Goal: Task Accomplishment & Management: Use online tool/utility

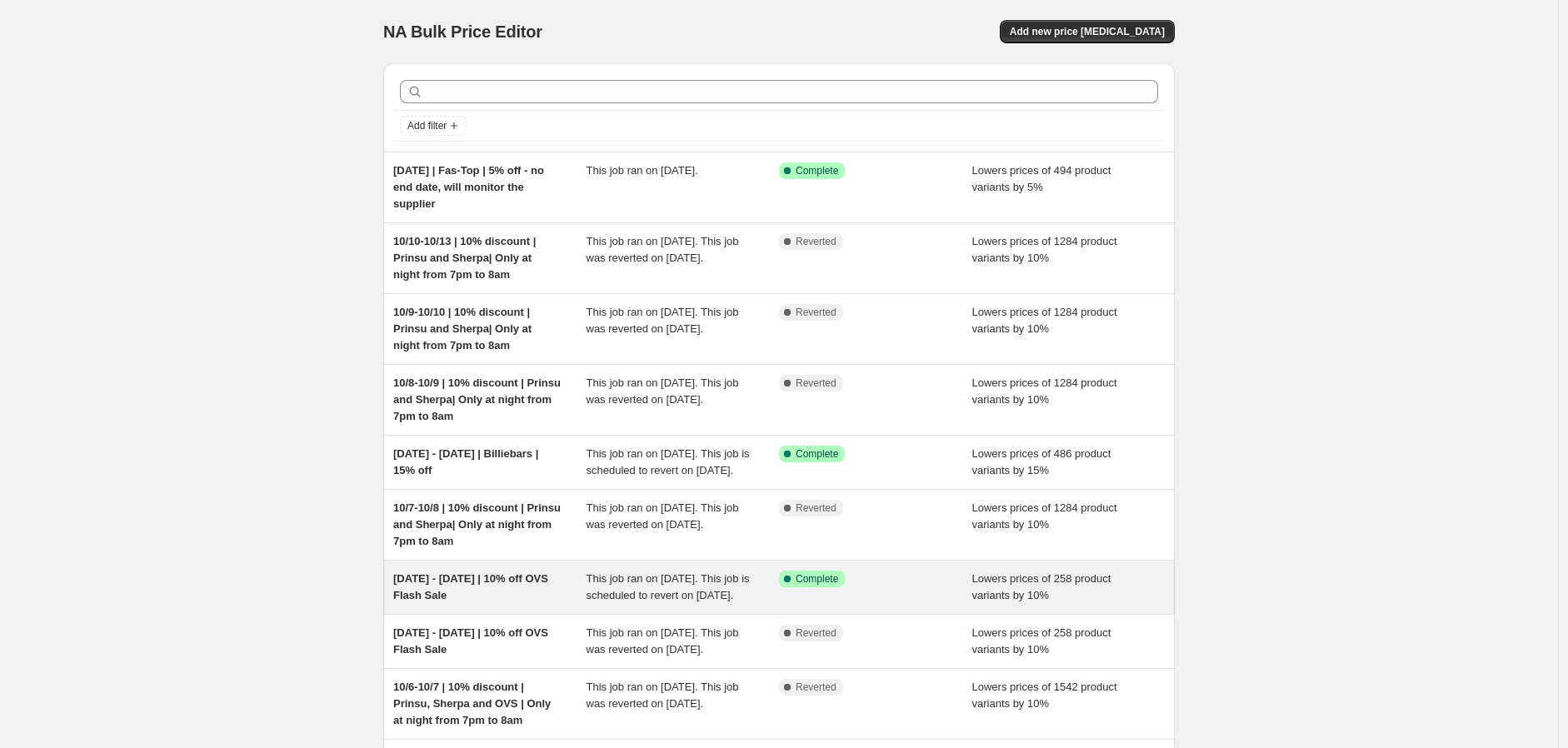
click at [545, 604] on div "[DATE] - [DATE] | 10% off OVS Flash Sale" at bounding box center [489, 587] width 193 height 33
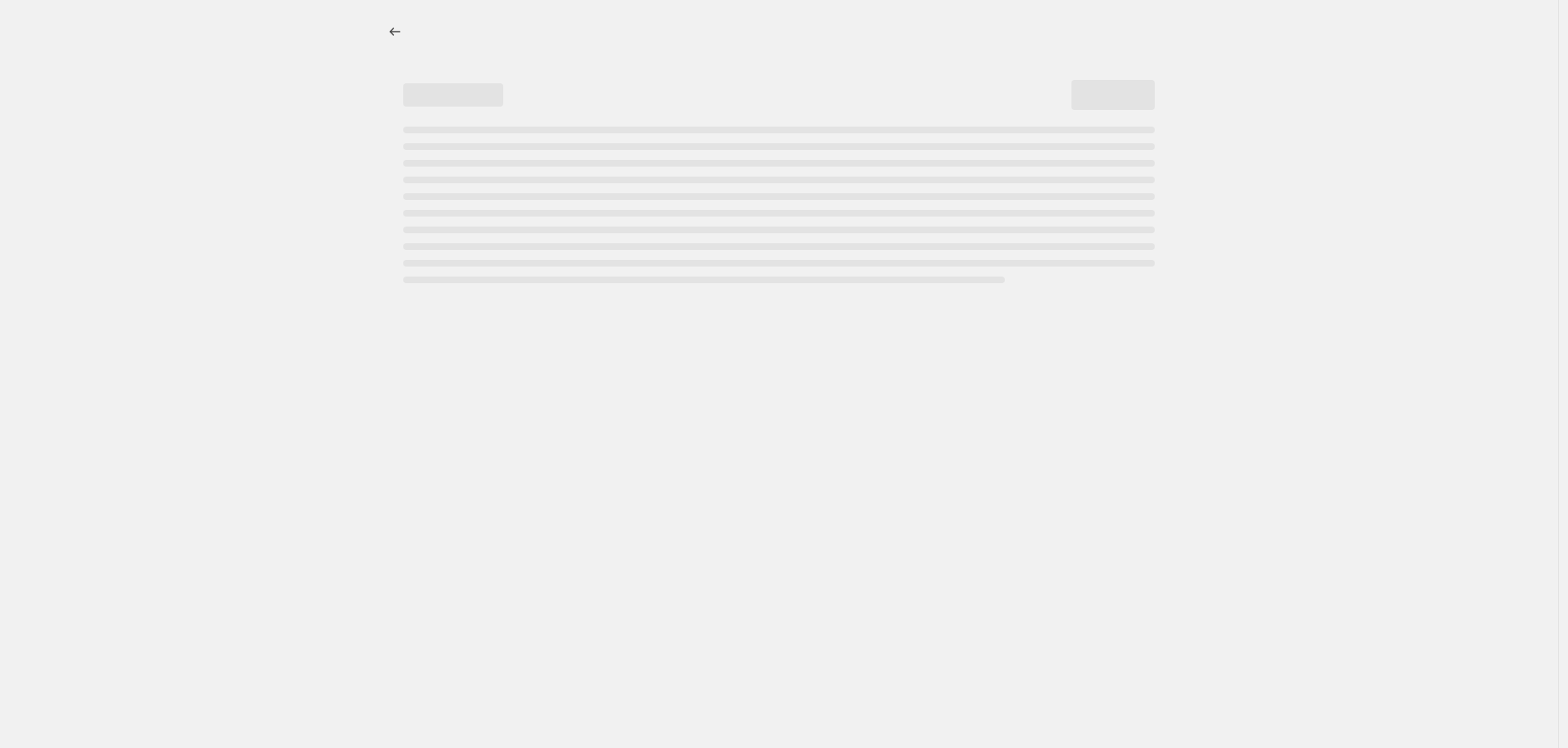
select select "percentage"
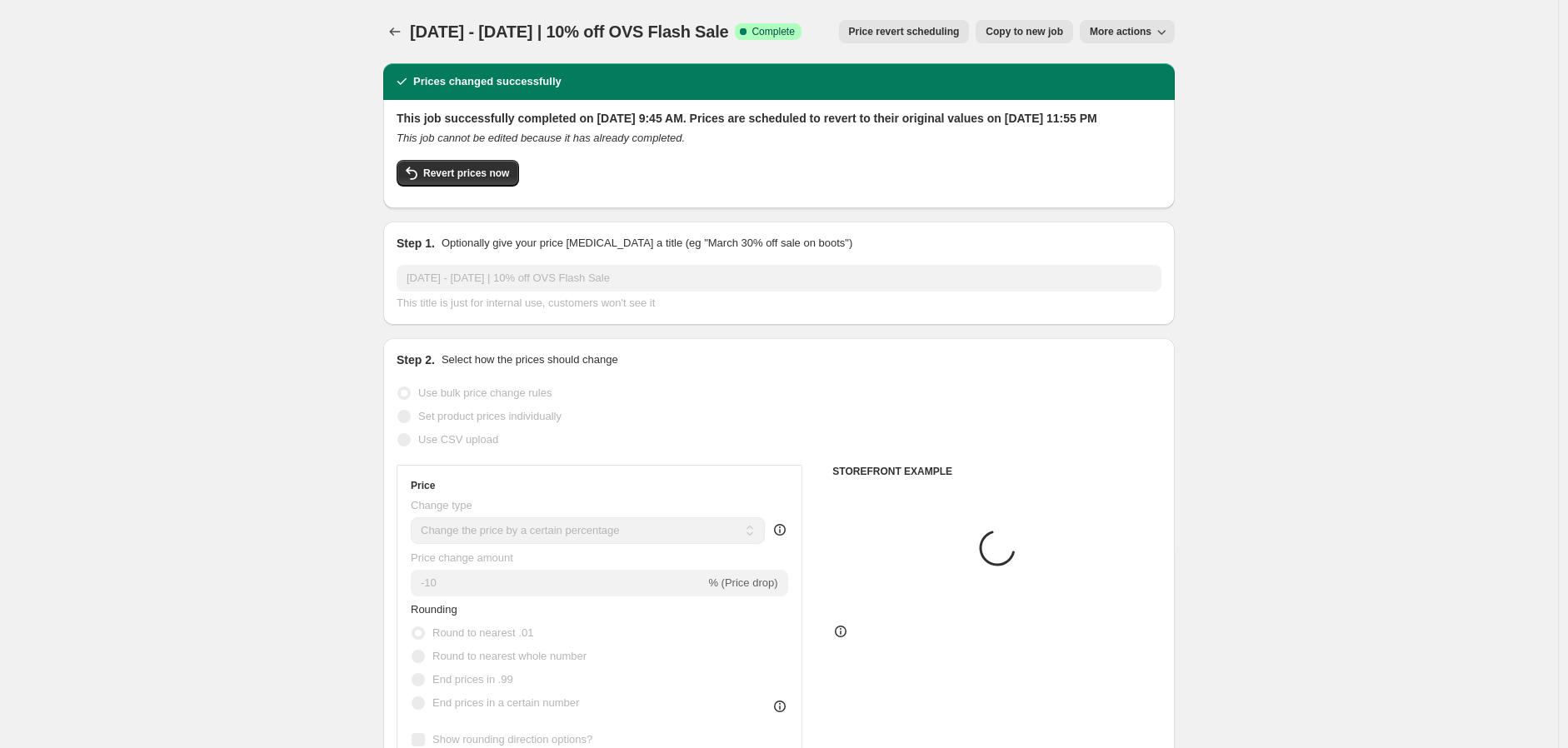
select select "vendor"
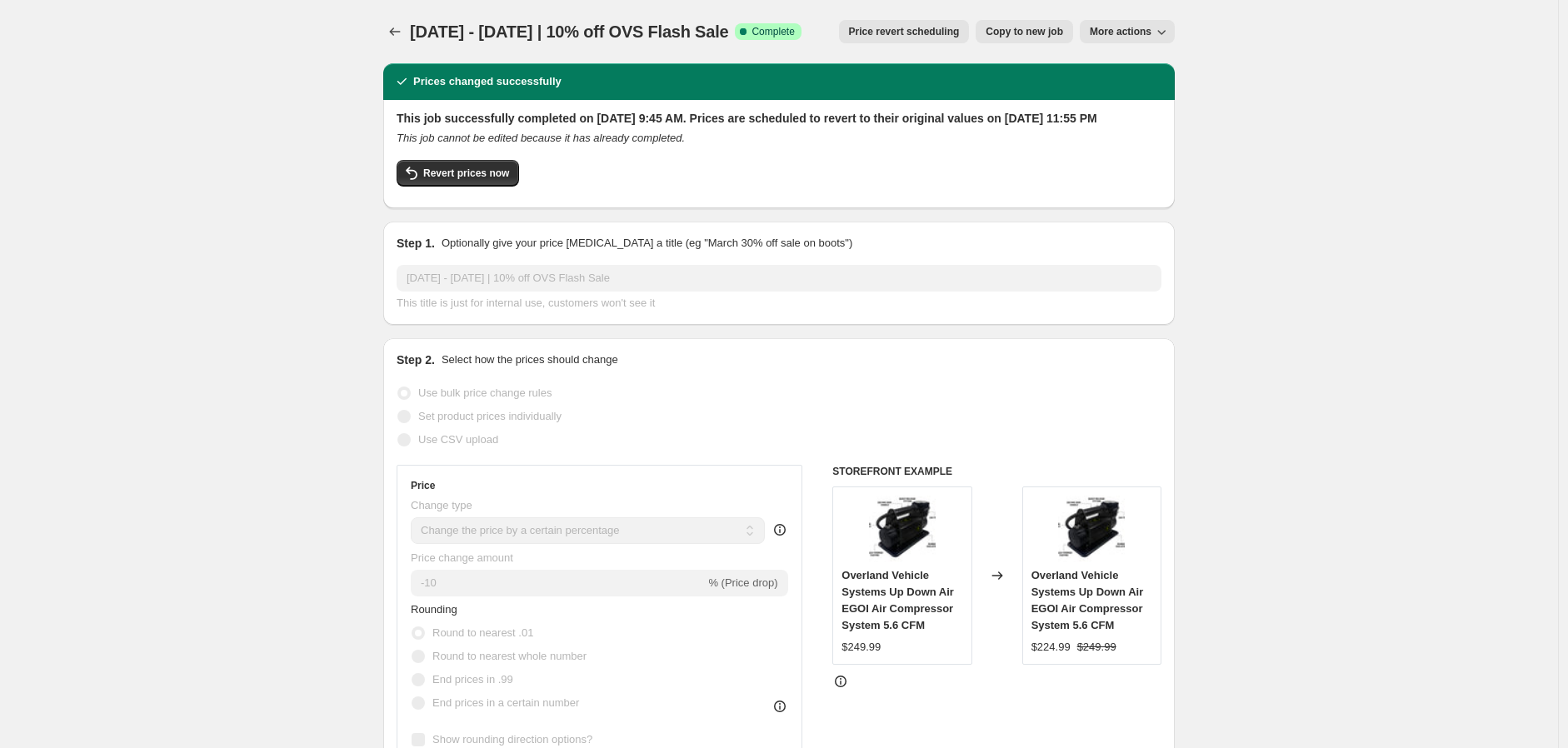
click at [928, 26] on span "Price revert scheduling" at bounding box center [905, 32] width 111 height 13
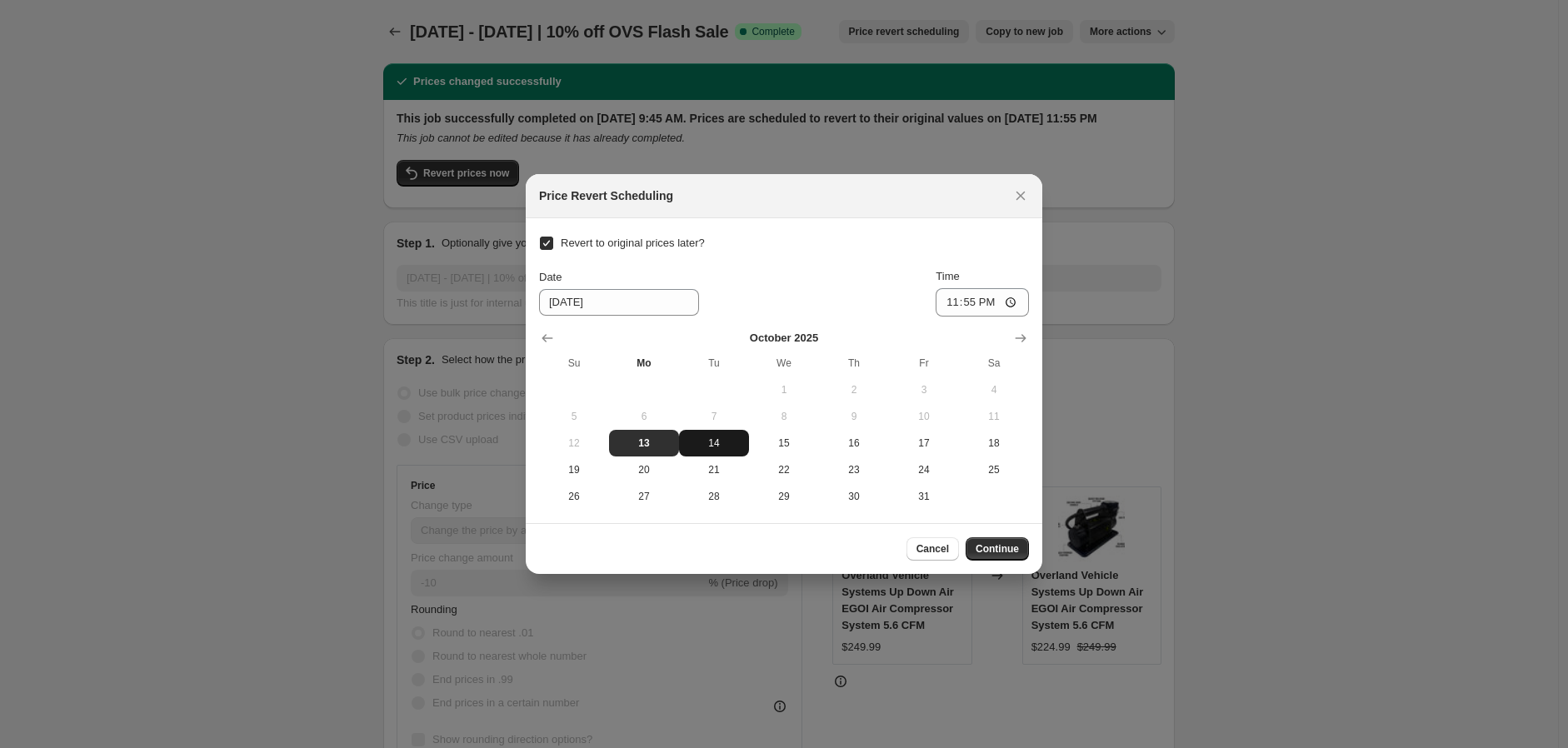
click at [710, 438] on span "14" at bounding box center [714, 443] width 57 height 13
type input "[DATE]"
click at [962, 301] on input "23:55" at bounding box center [982, 302] width 93 height 28
click at [951, 308] on input "23:55" at bounding box center [982, 302] width 93 height 28
type input "08:00"
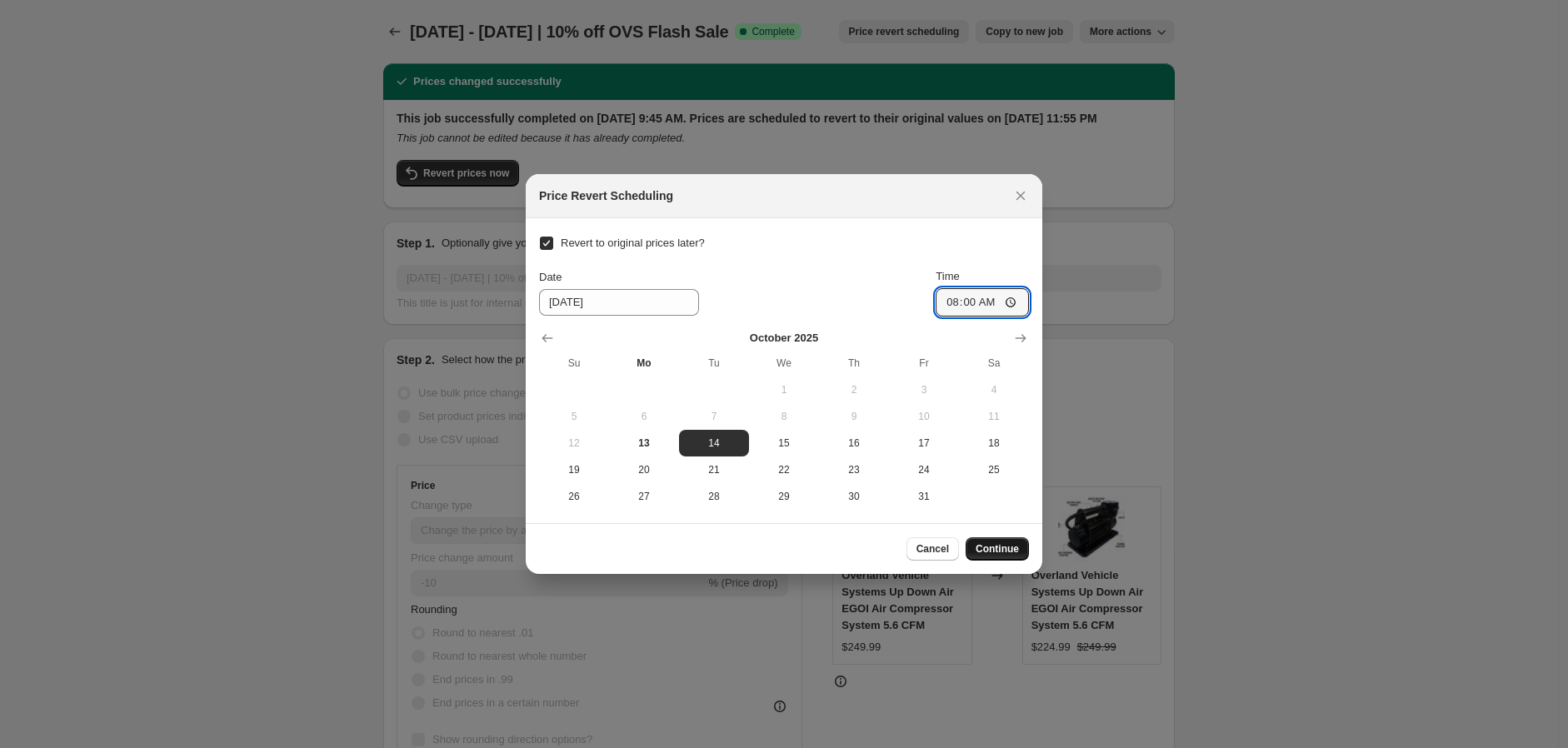
click at [1003, 545] on span "Continue" at bounding box center [997, 549] width 43 height 13
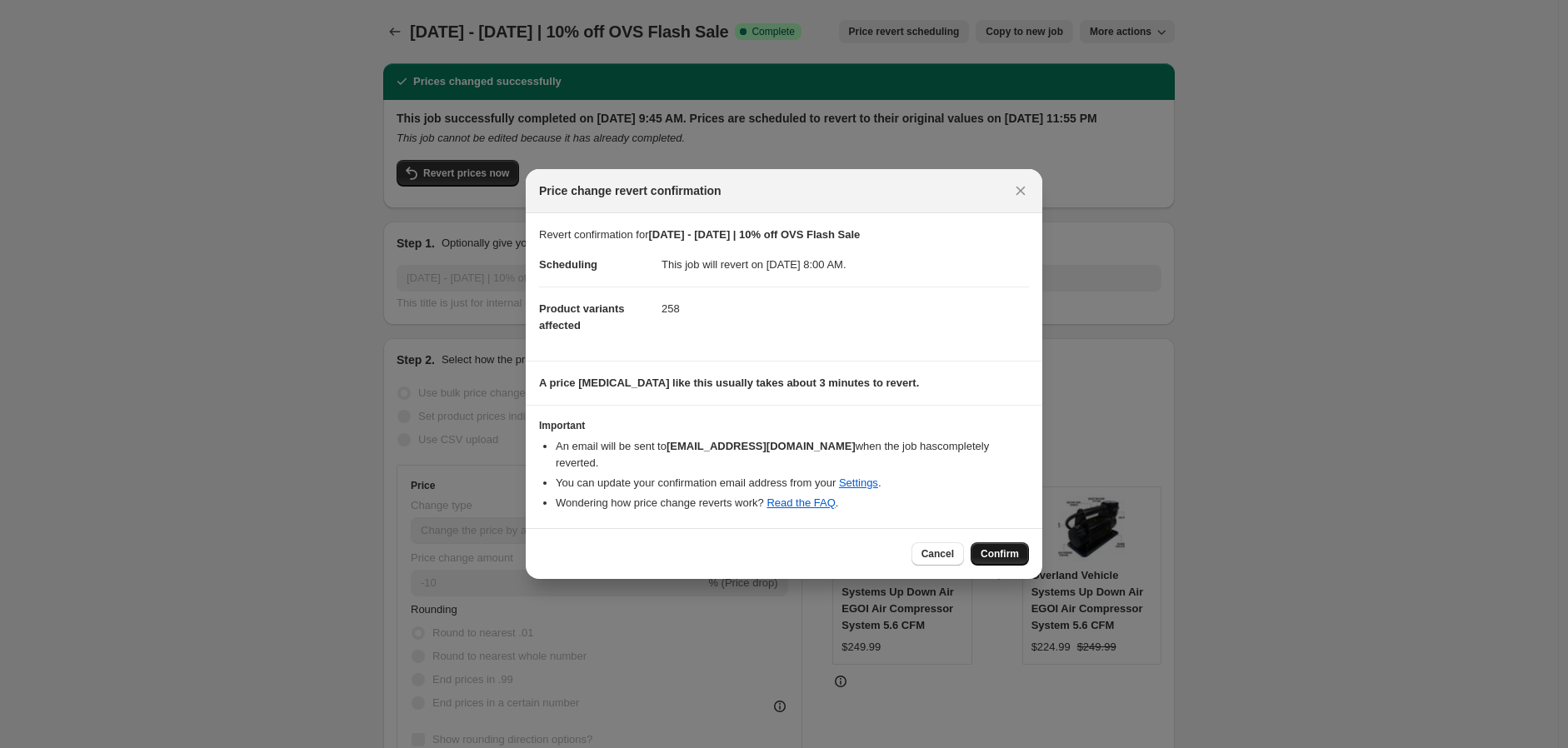
click at [1002, 547] on span "Confirm" at bounding box center [1000, 554] width 39 height 13
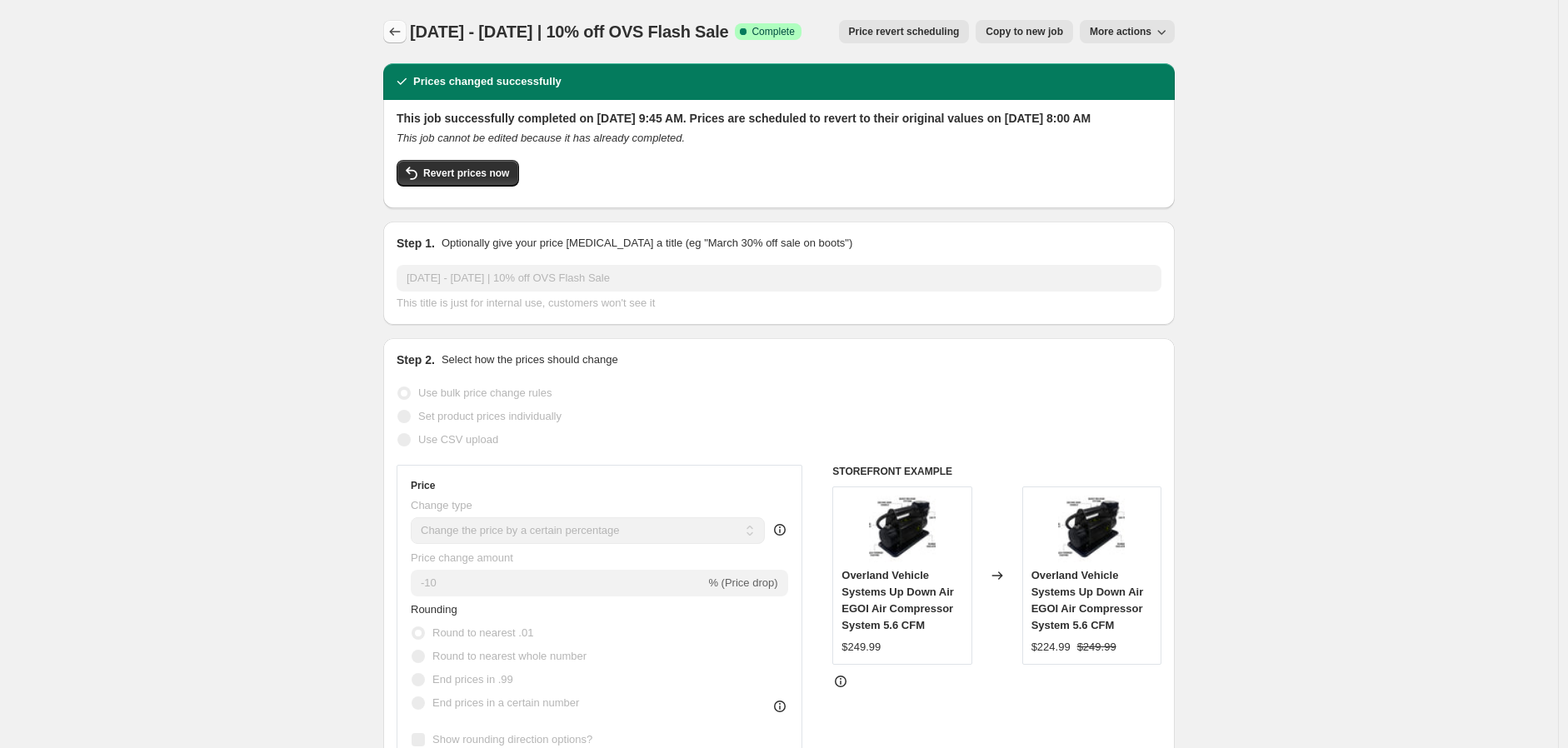
click at [406, 30] on button "Price change jobs" at bounding box center [395, 31] width 24 height 24
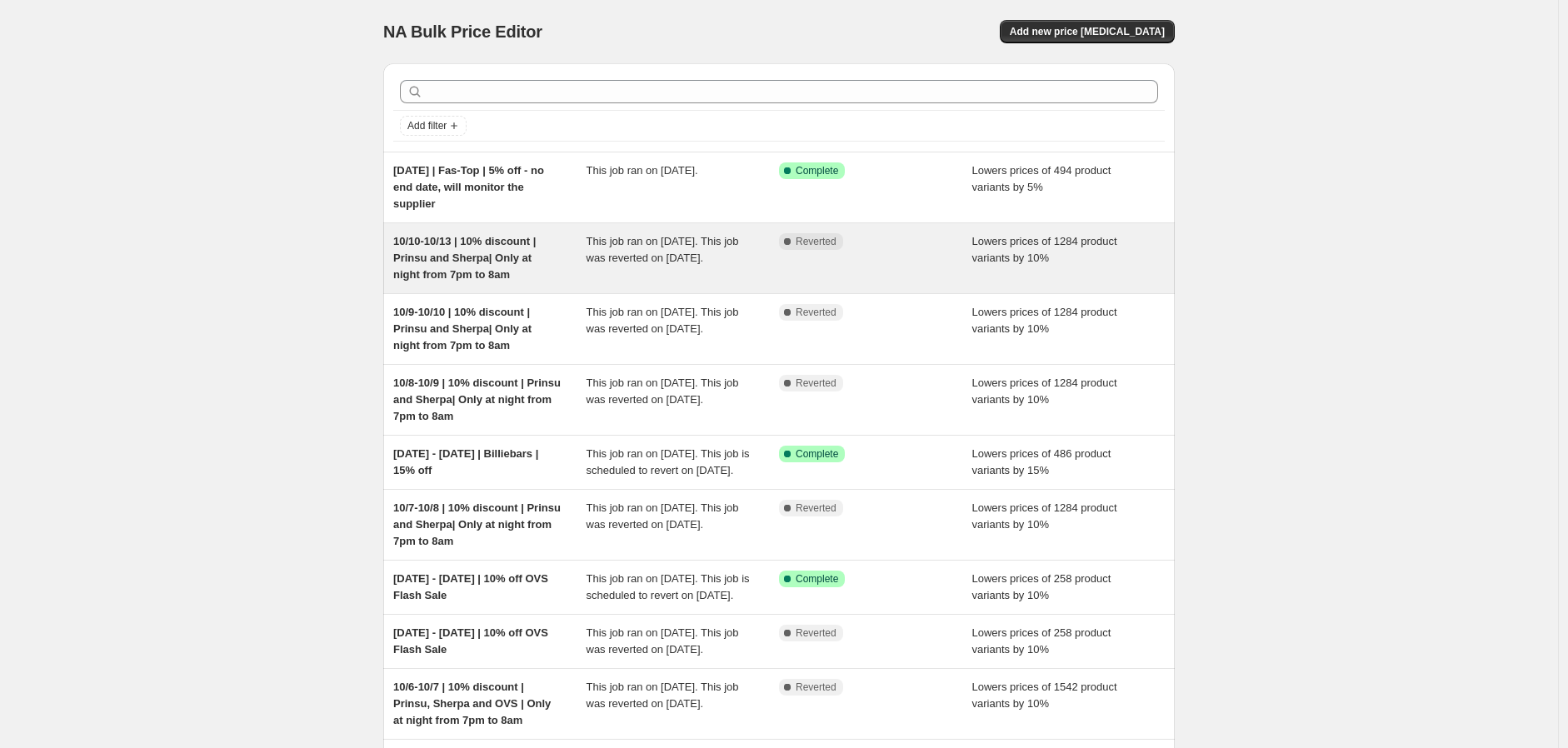
click at [513, 260] on span "10/10-10/13 | 10% discount | Prinsu and Sherpa| Only at night from 7pm to 8am" at bounding box center [464, 257] width 142 height 46
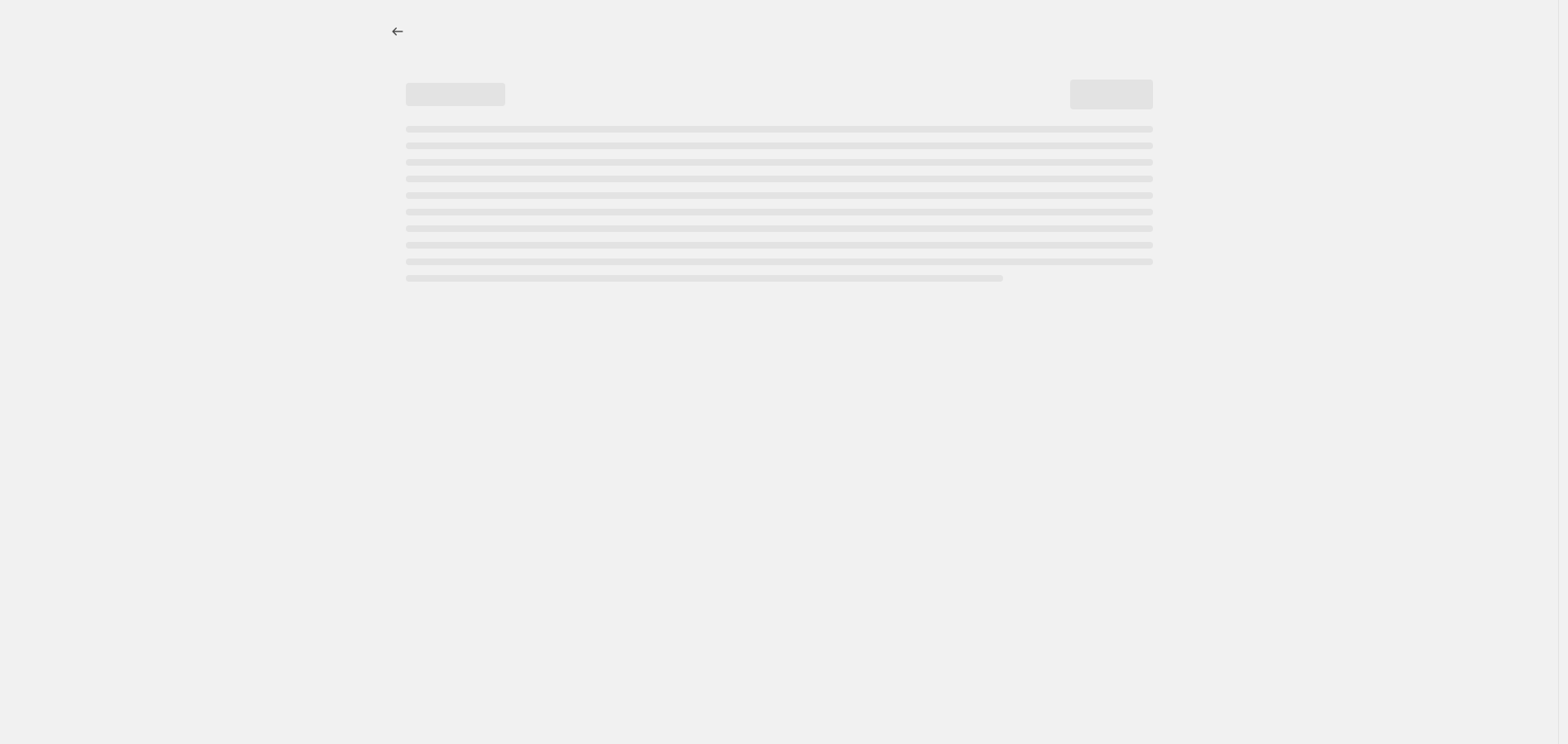
select select "percentage"
select select "vendor"
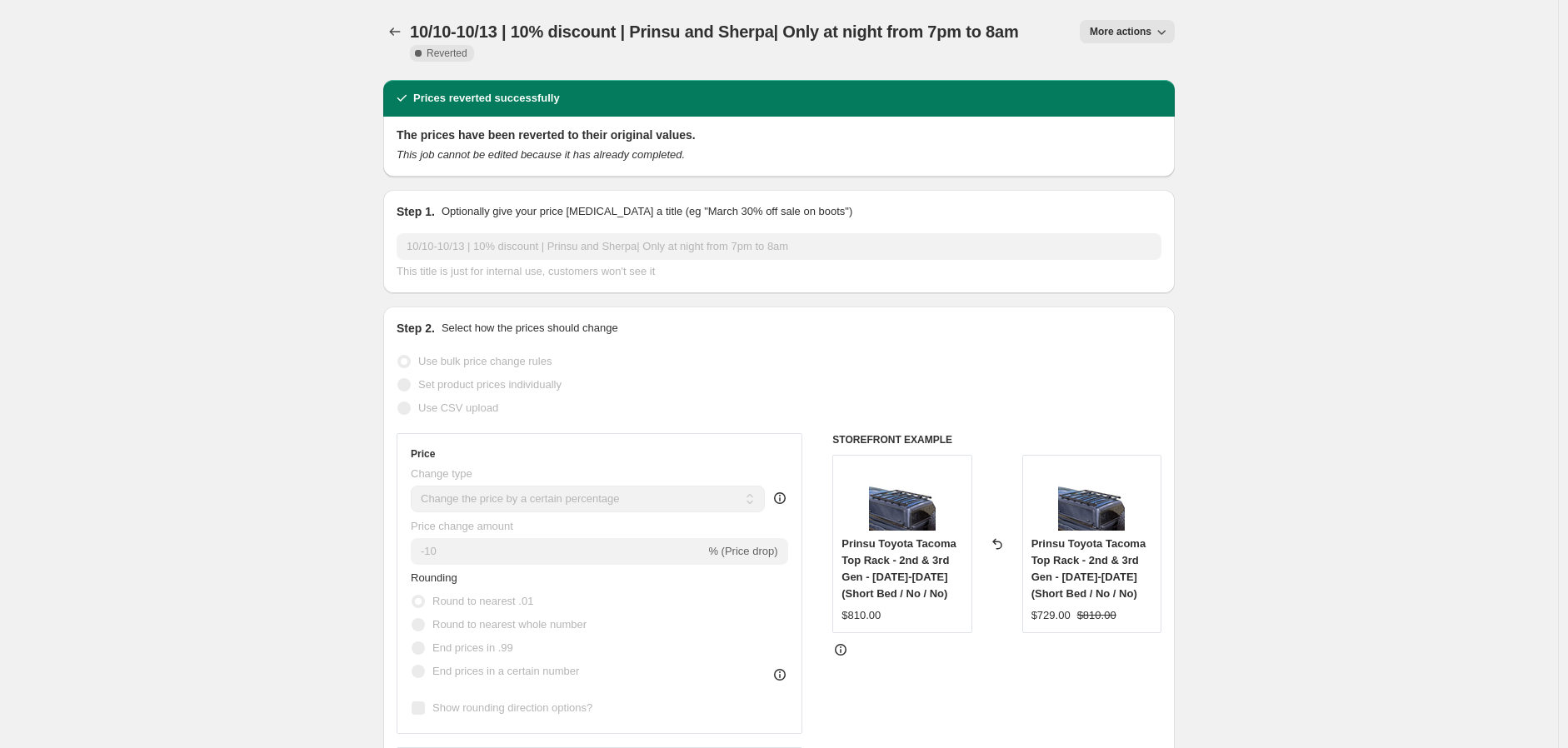
click at [1161, 32] on icon "button" at bounding box center [1162, 32] width 17 height 17
click at [1137, 63] on span "Copy to new job" at bounding box center [1132, 65] width 77 height 12
select select "percentage"
select select "vendor"
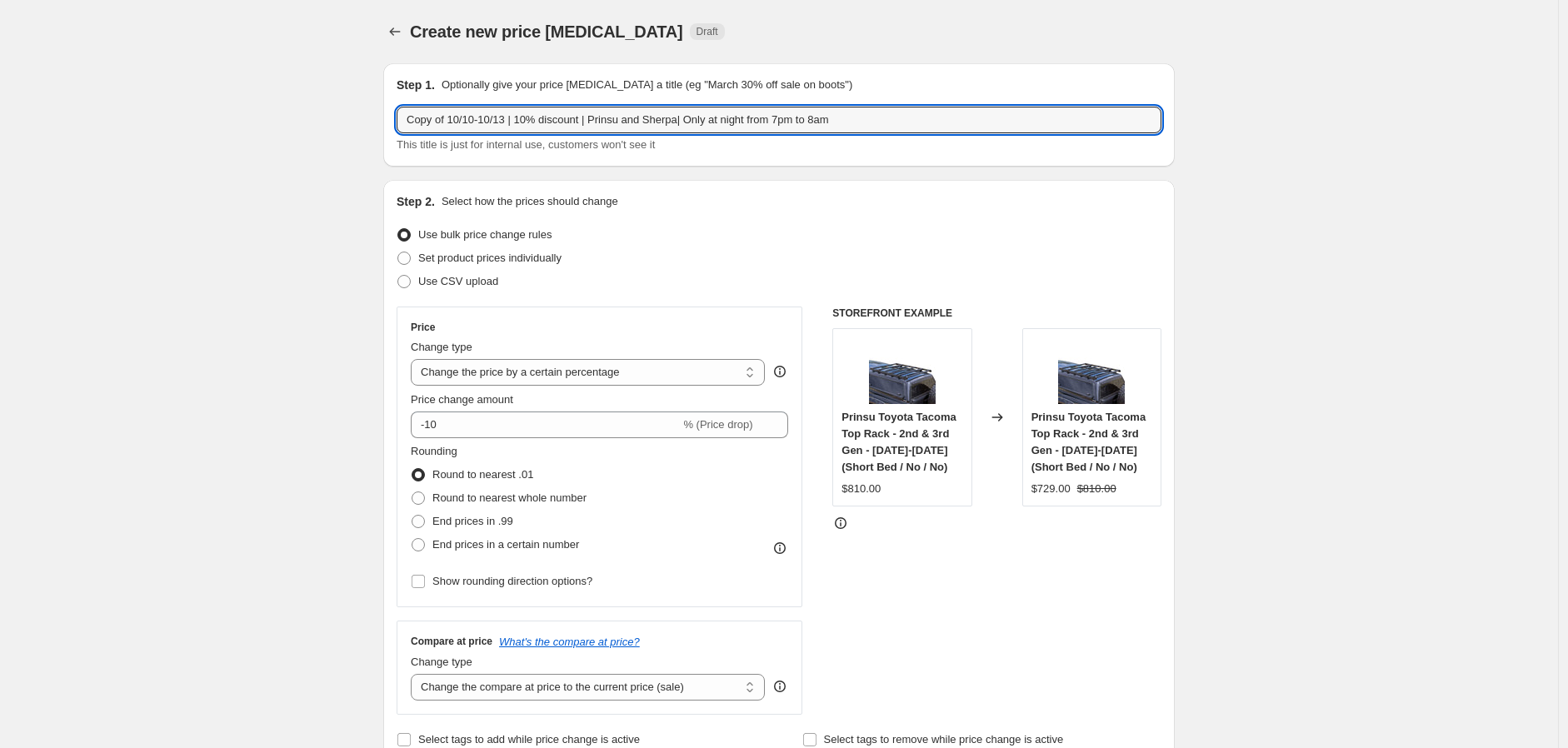
drag, startPoint x: 455, startPoint y: 112, endPoint x: 181, endPoint y: 106, distance: 274.1
click at [438, 119] on input "10/10-10/13 | 10% discount | Prinsu and Sherpa| Only at night from 7pm to 8am" at bounding box center [779, 120] width 765 height 26
click at [466, 118] on input "10/13-10/13 | 10% discount | Prinsu and Sherpa| Only at night from 7pm to 8am" at bounding box center [779, 120] width 765 height 26
type input "10/13-10/14 | 10% discount | Prinsu and Sherpa| Only at night from 7pm to 8am"
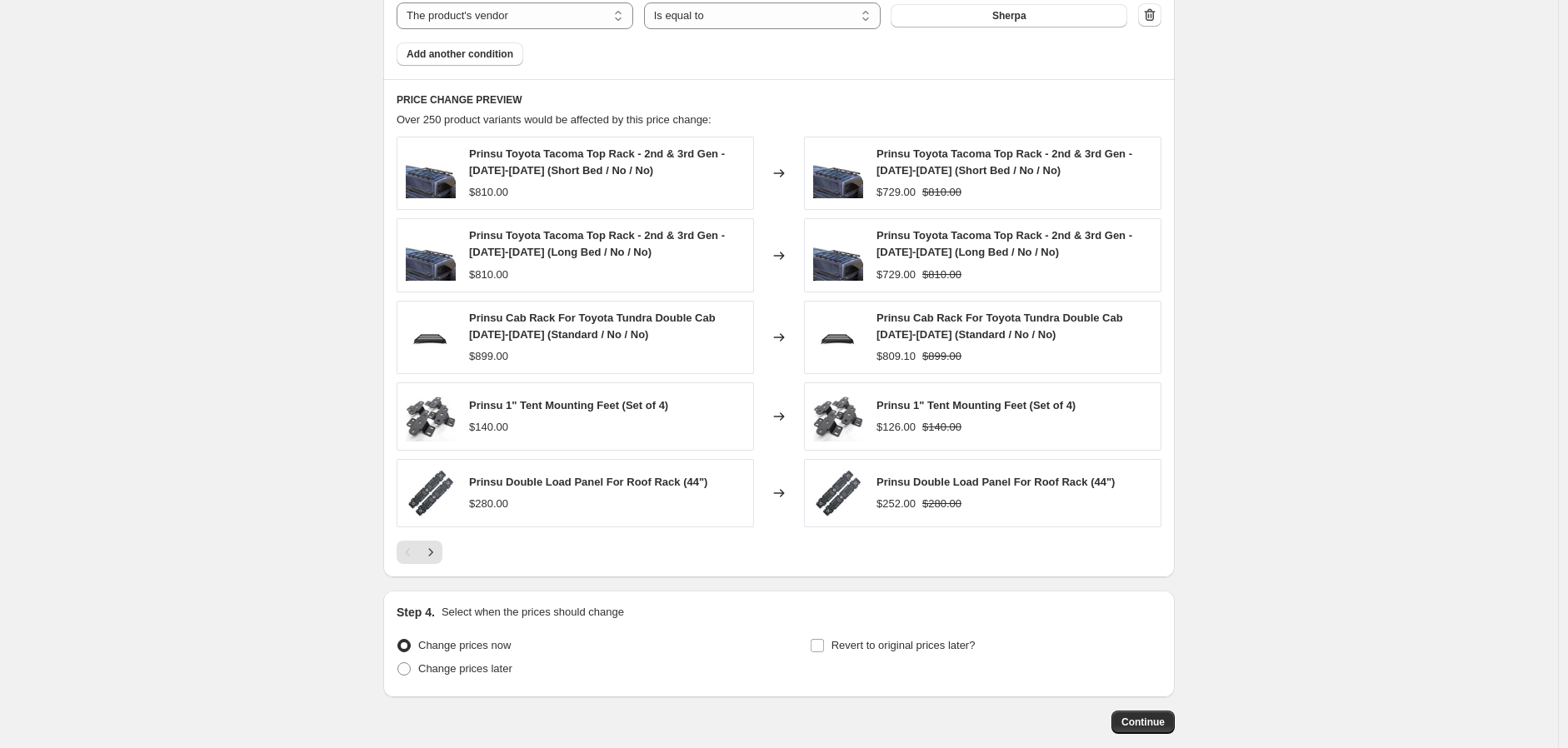
scroll to position [1158, 0]
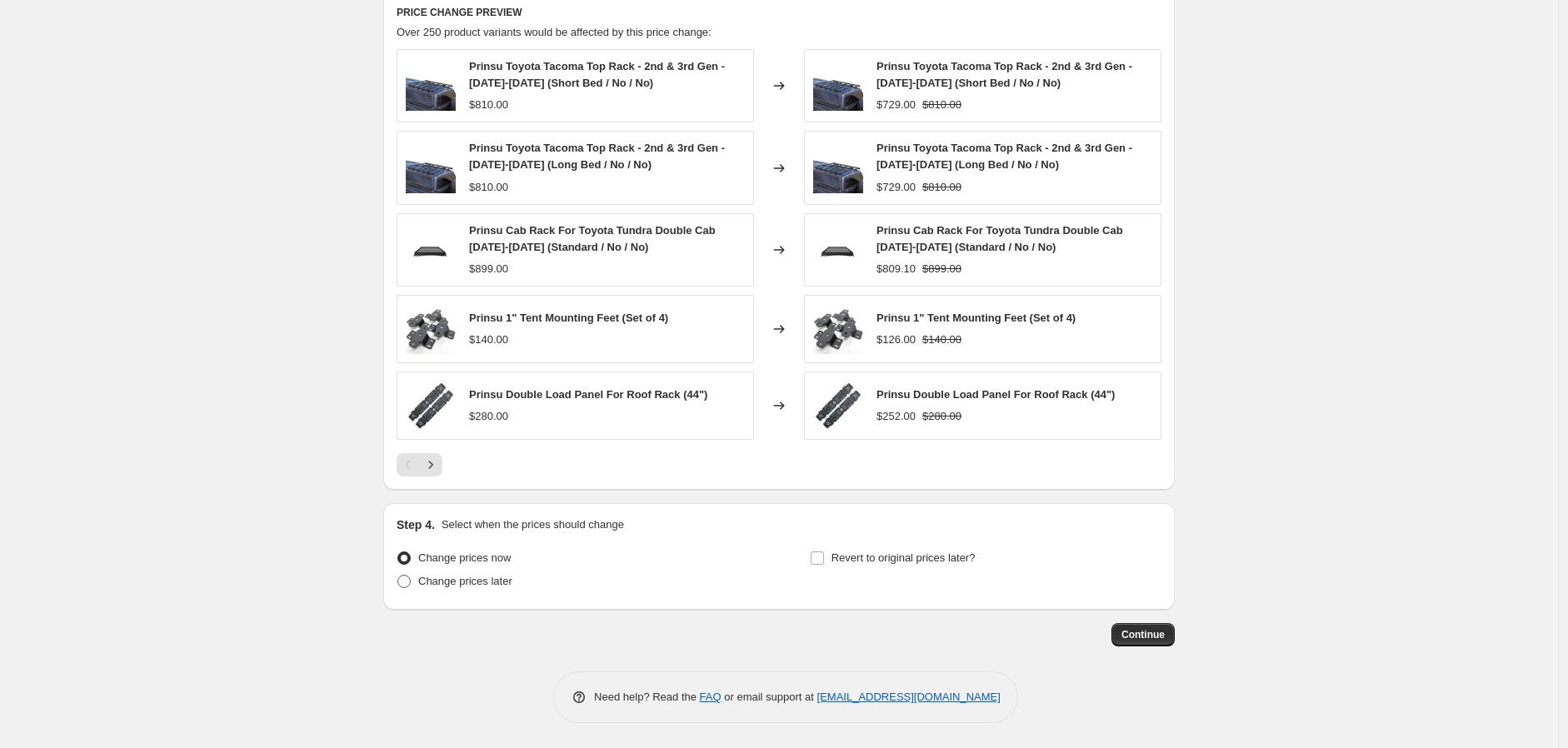
click at [501, 581] on span "Change prices later" at bounding box center [466, 580] width 94 height 12
click at [399, 576] on input "Change prices later" at bounding box center [398, 575] width 1 height 1
radio input "true"
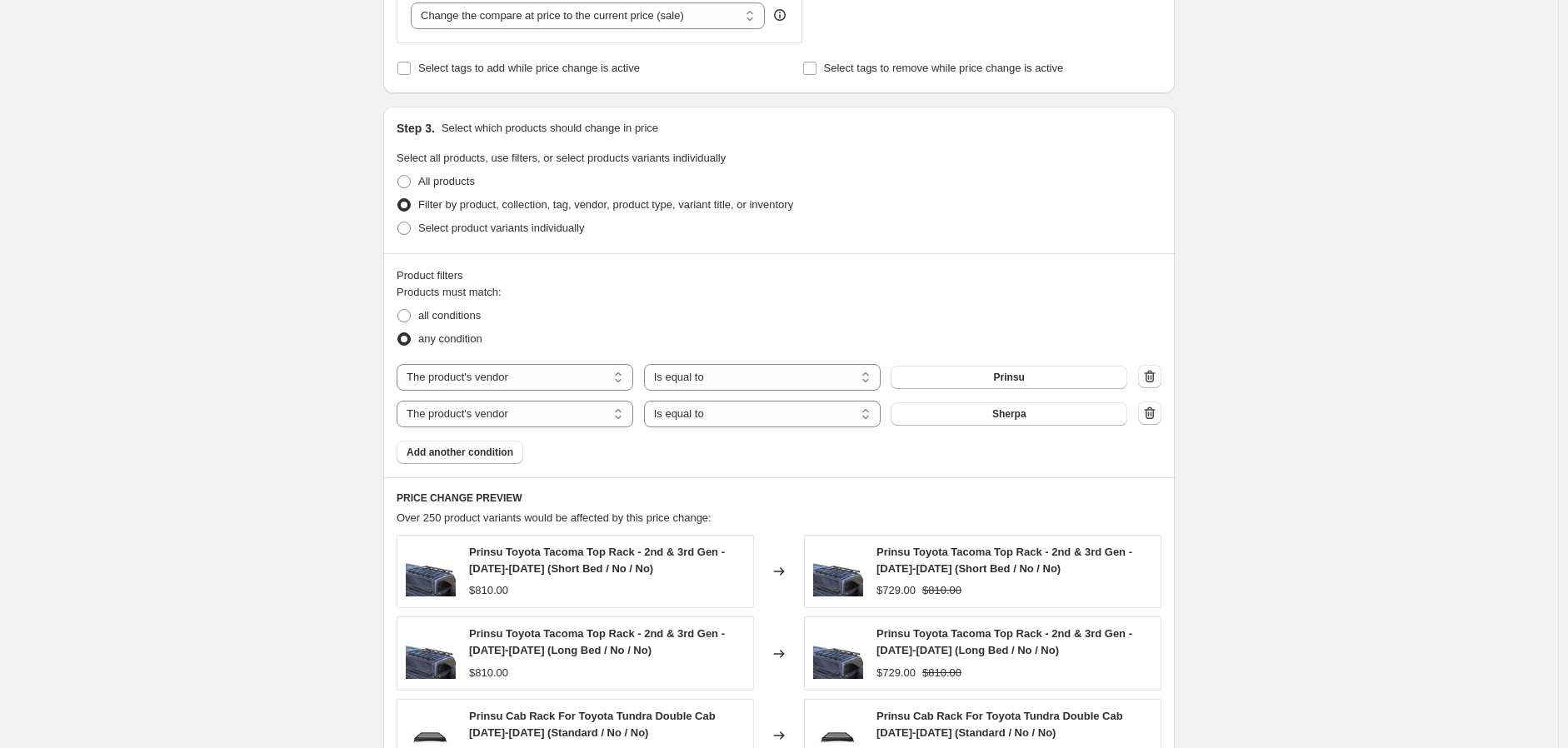
scroll to position [0, 0]
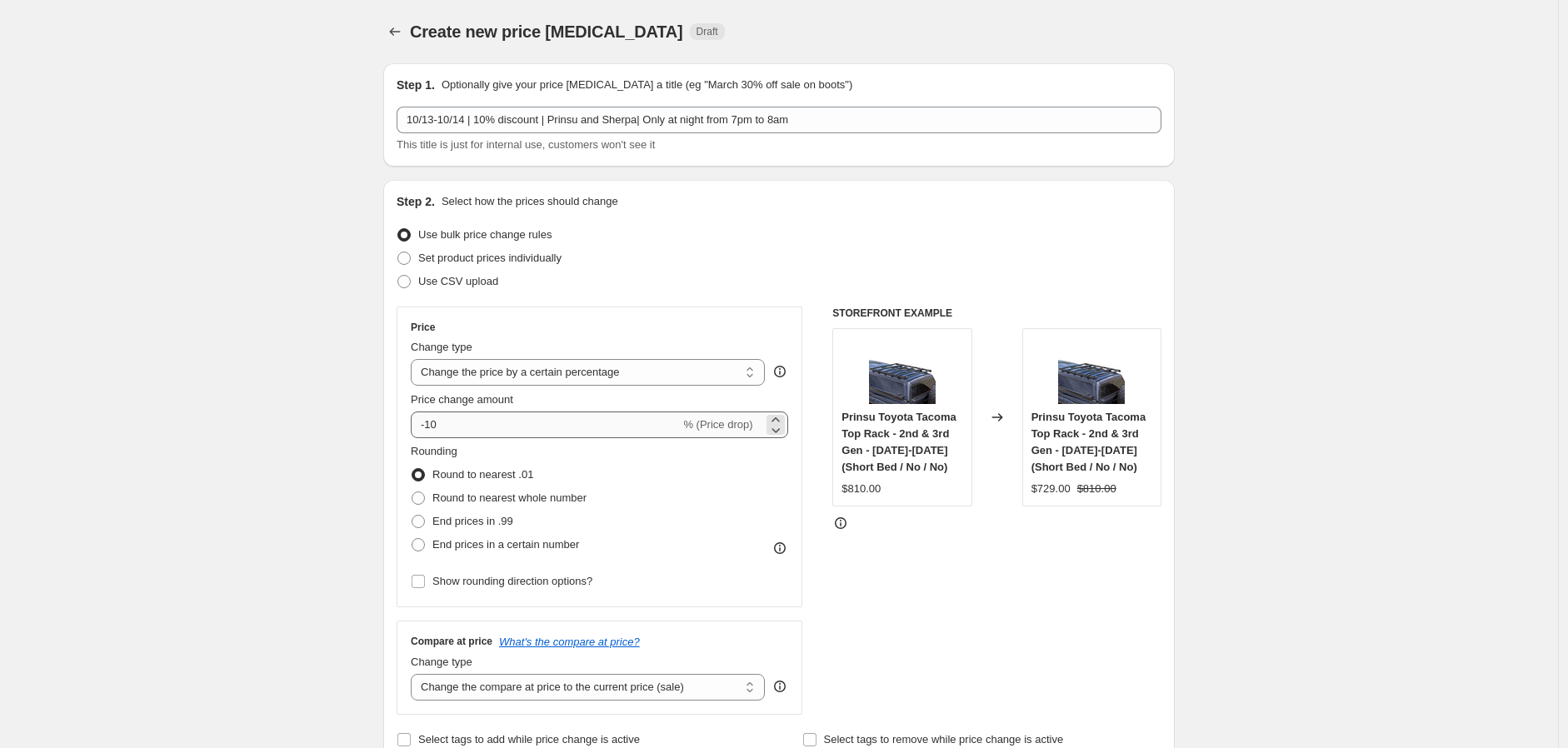
drag, startPoint x: 255, startPoint y: 577, endPoint x: 470, endPoint y: 328, distance: 329.0
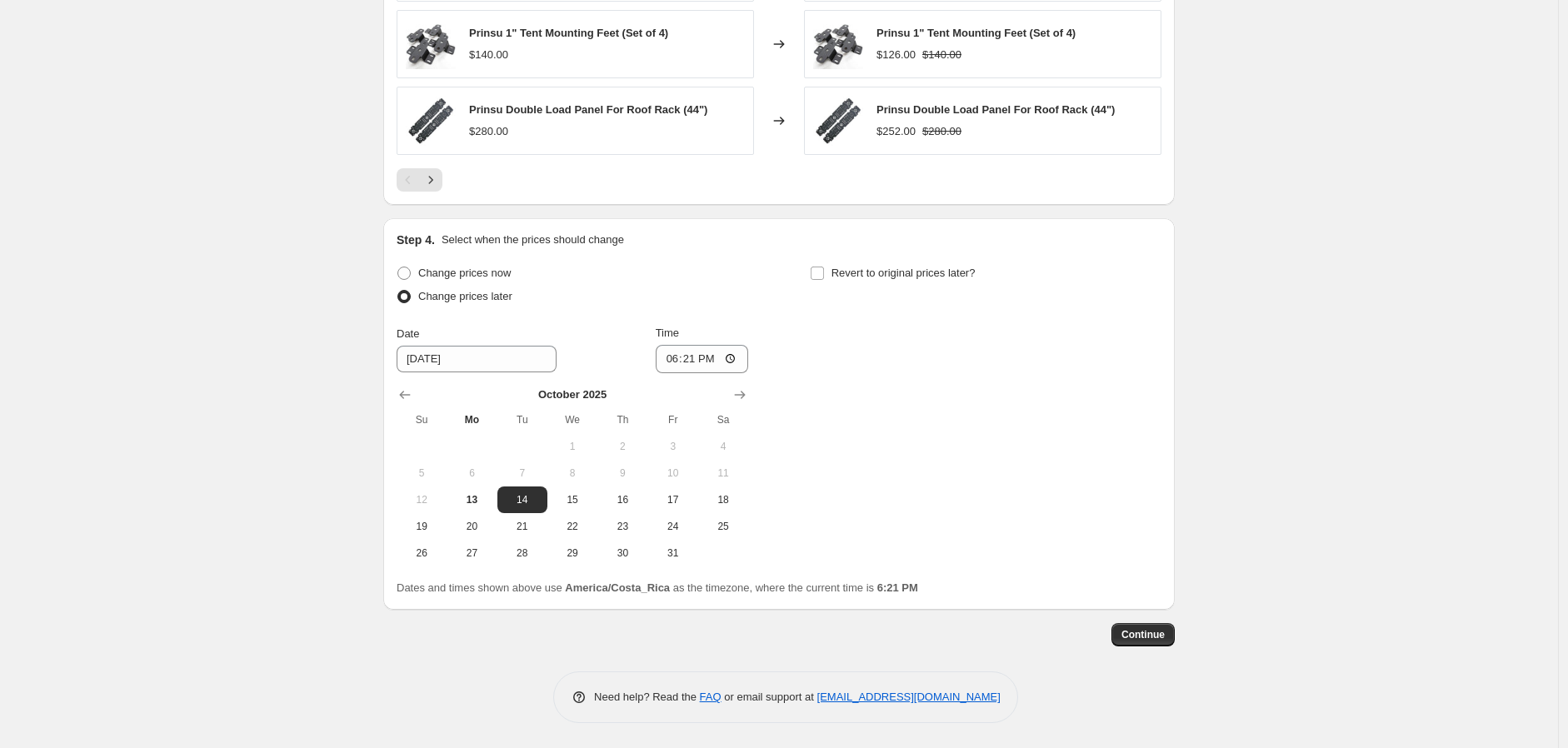
drag, startPoint x: 483, startPoint y: 327, endPoint x: 482, endPoint y: 886, distance: 559.0
click at [678, 361] on input "18:21" at bounding box center [702, 359] width 93 height 28
type input "19:00"
click at [848, 270] on span "Revert to original prices later?" at bounding box center [903, 272] width 144 height 12
click at [824, 270] on input "Revert to original prices later?" at bounding box center [817, 273] width 13 height 13
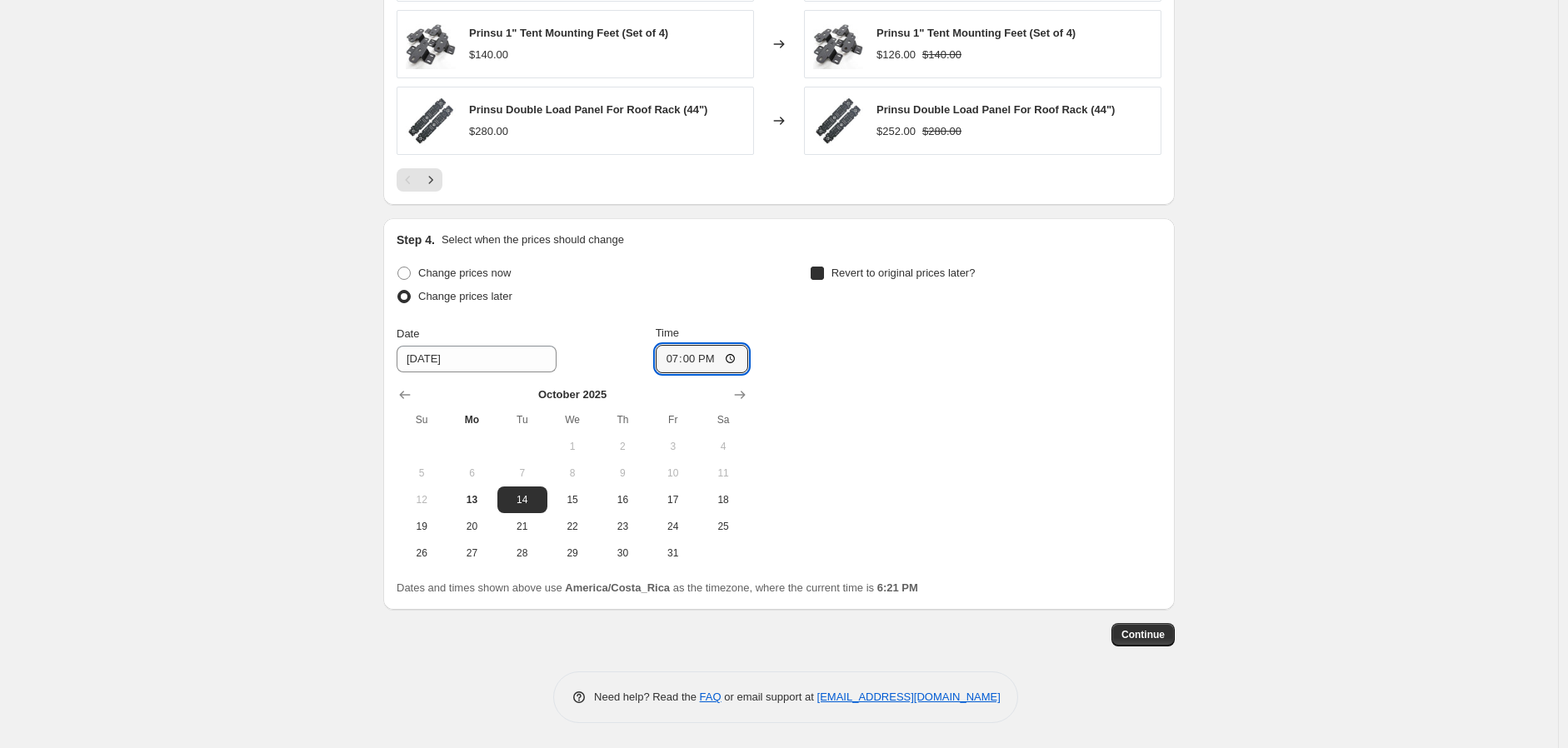
checkbox input "true"
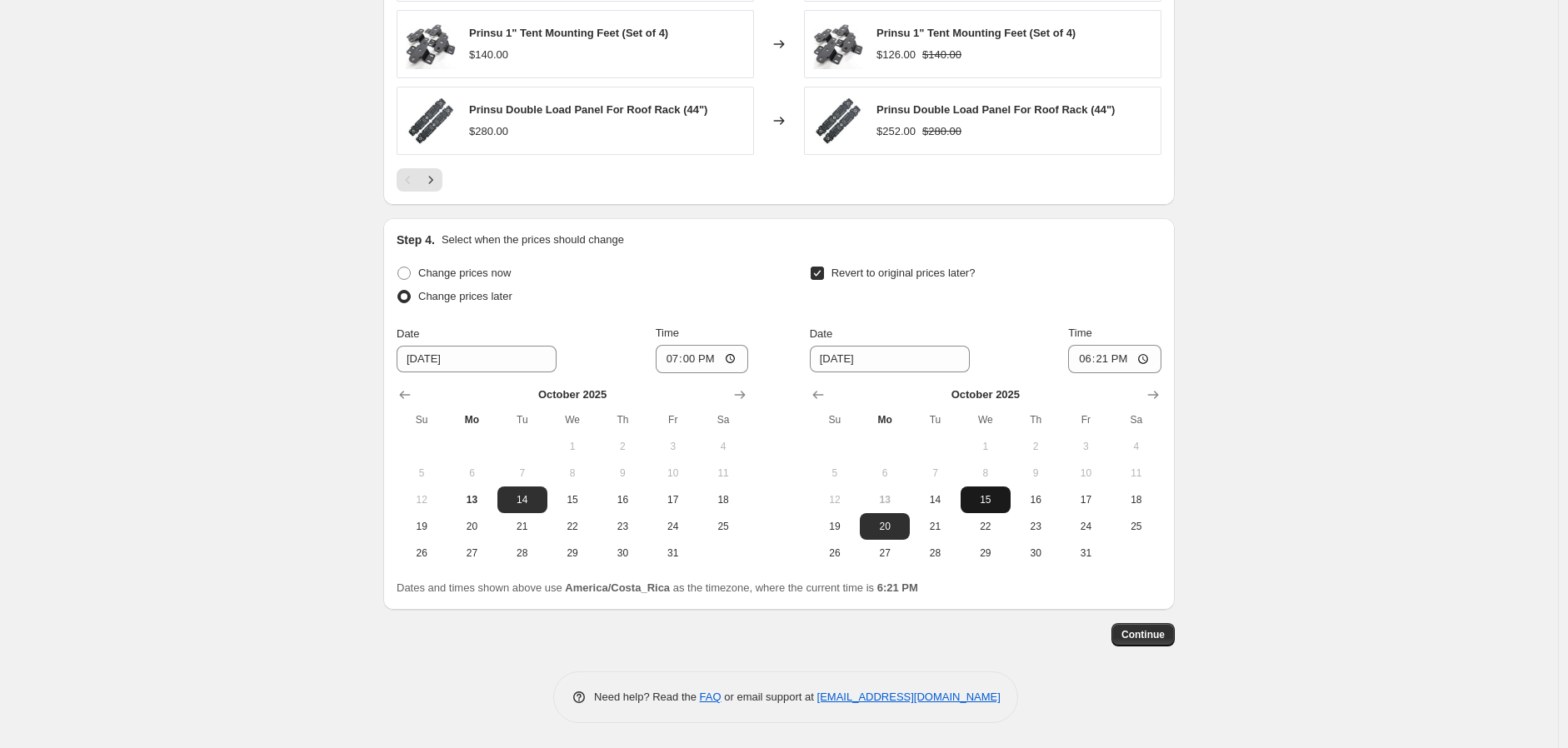
click at [992, 496] on span "15" at bounding box center [985, 499] width 37 height 13
type input "[DATE]"
click at [476, 501] on span "13" at bounding box center [471, 499] width 37 height 13
type input "[DATE]"
click at [950, 492] on button "14" at bounding box center [934, 499] width 50 height 26
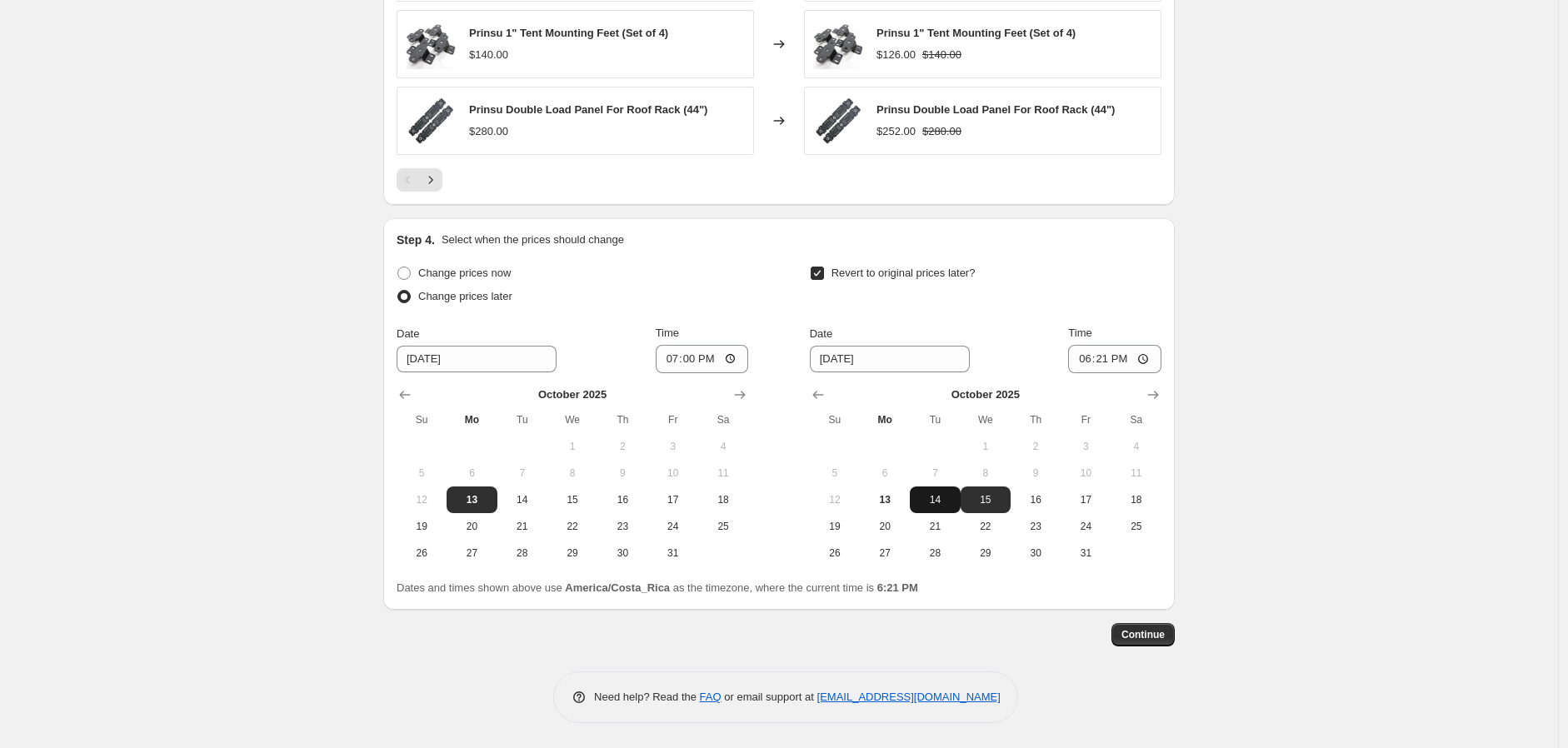
type input "[DATE]"
click at [1083, 361] on input "18:21" at bounding box center [1114, 359] width 93 height 28
type input "08:00"
click at [1161, 637] on span "Continue" at bounding box center [1143, 635] width 43 height 13
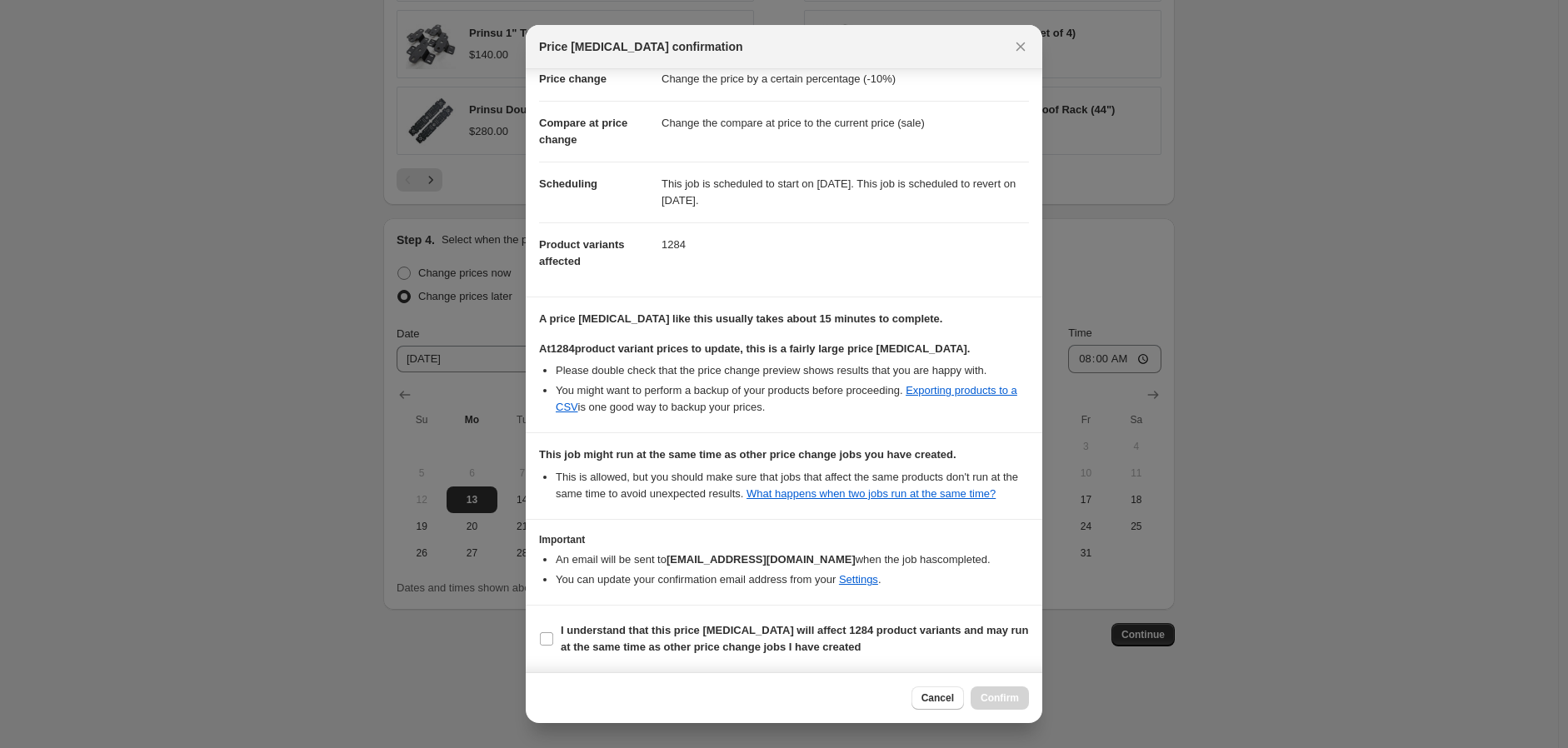
scroll to position [91, 0]
click at [551, 640] on input "I understand that this price [MEDICAL_DATA] will affect 1284 product variants a…" at bounding box center [547, 639] width 13 height 13
checkbox input "true"
click at [997, 695] on span "Confirm" at bounding box center [1000, 698] width 39 height 13
